Goal: Find specific page/section: Find specific page/section

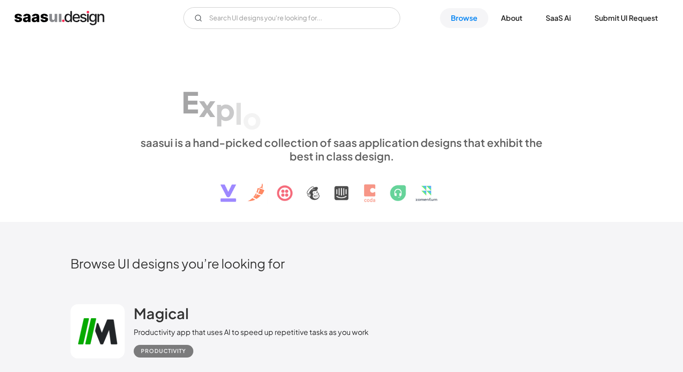
scroll to position [283, 0]
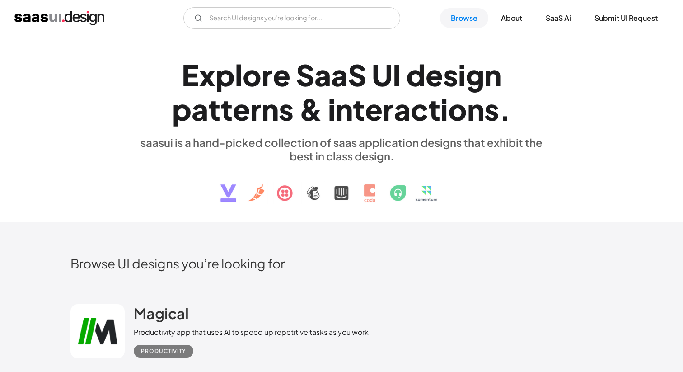
click at [417, 135] on div "E x p l o r e S a a S U I d e s i g n p a t t e r n s & i n t e r a c t i o n s…" at bounding box center [342, 129] width 416 height 162
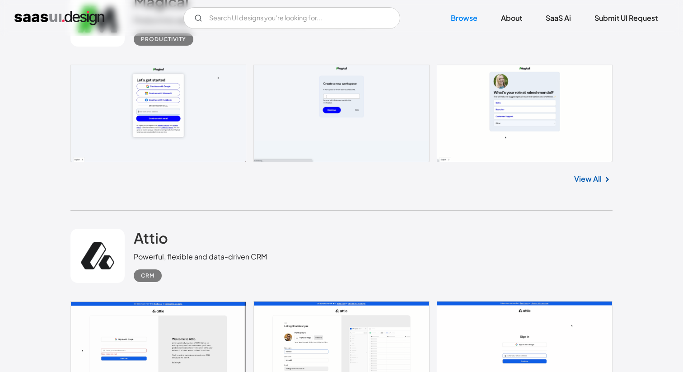
scroll to position [613, 0]
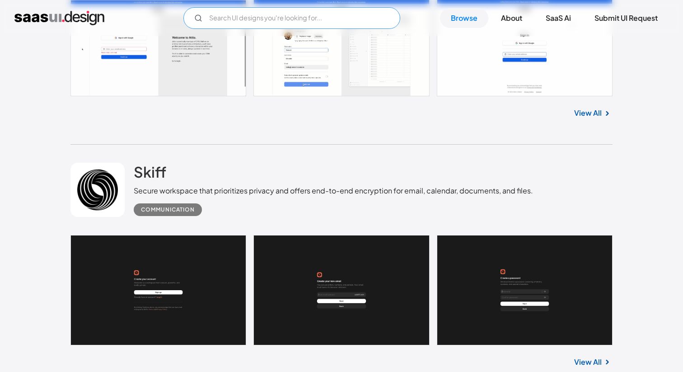
click at [240, 17] on input "Email Form" at bounding box center [291, 18] width 217 height 22
click at [227, 18] on input "filter" at bounding box center [291, 18] width 217 height 22
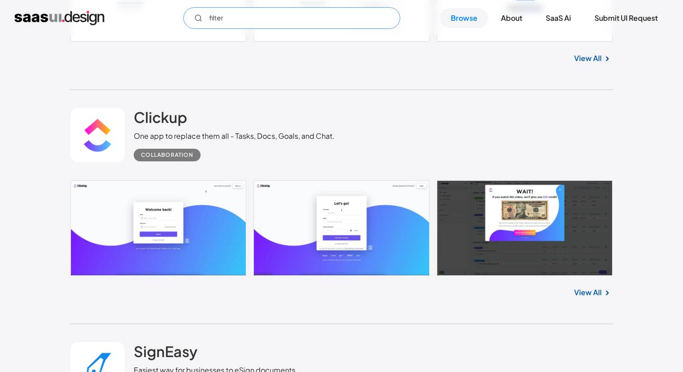
scroll to position [2113, 0]
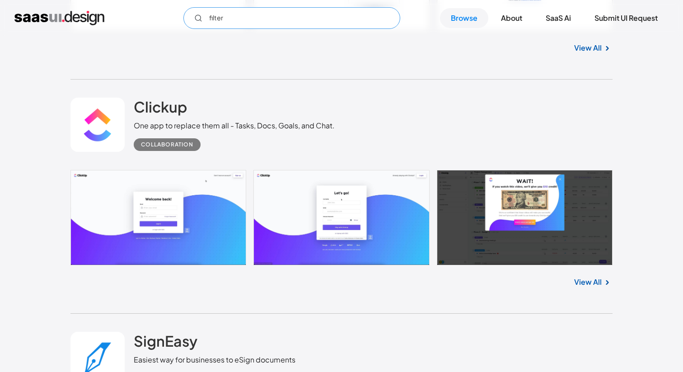
type input "filter"
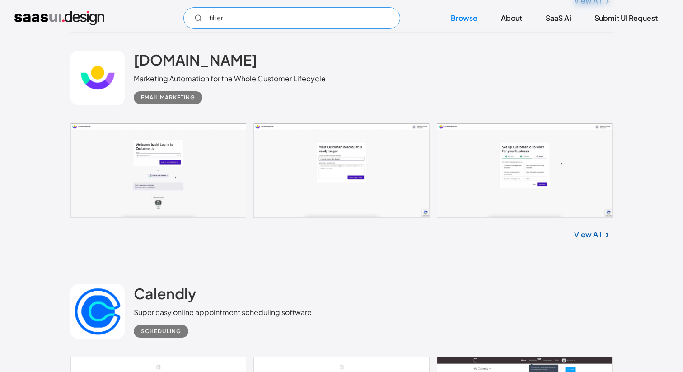
scroll to position [7684, 0]
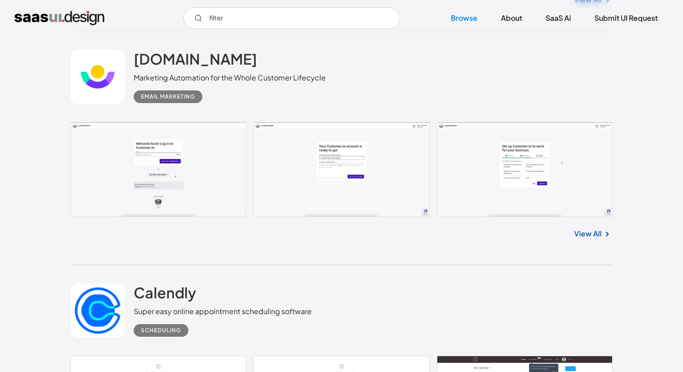
click at [405, 79] on div "customer.io Marketing Automation for the Whole Customer Lifecycle Email Marketi…" at bounding box center [341, 77] width 542 height 90
